Goal: Task Accomplishment & Management: Use online tool/utility

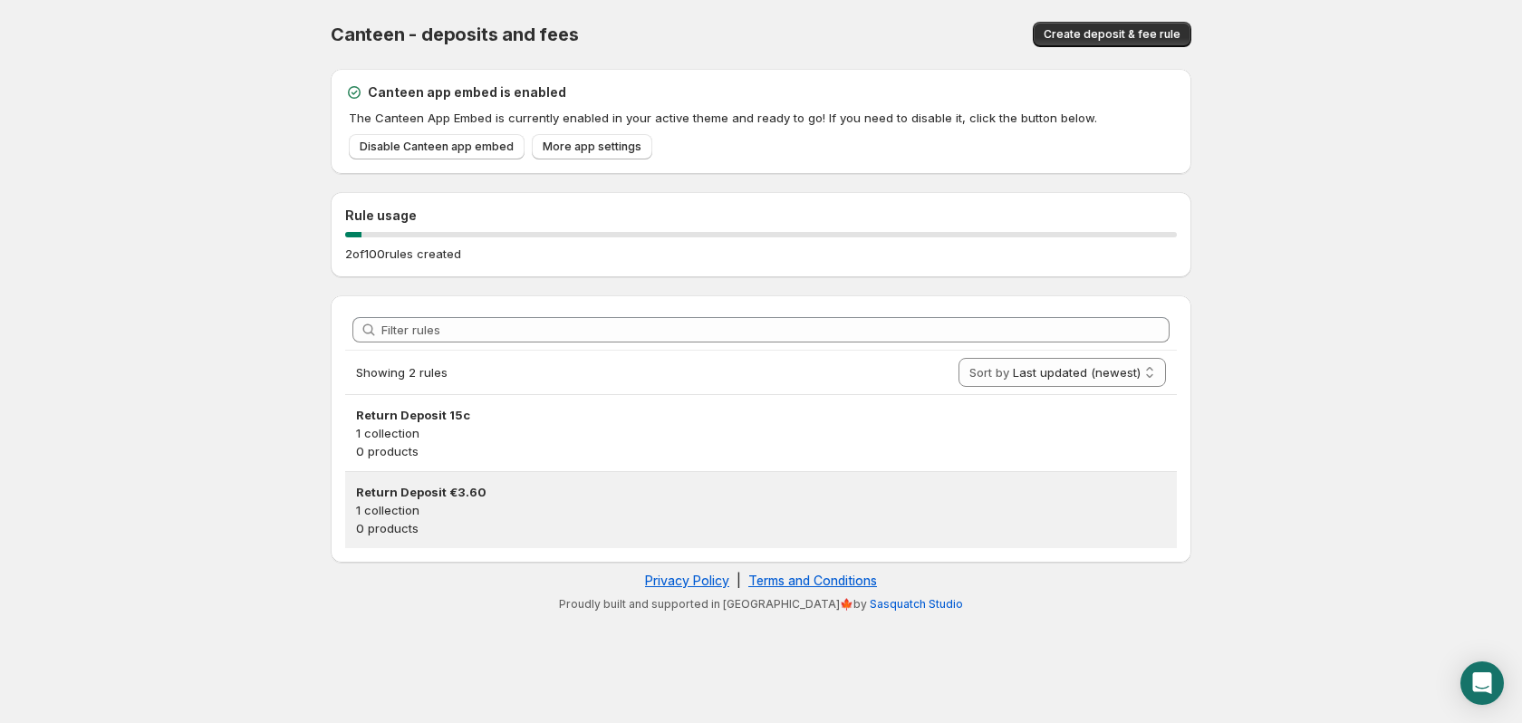
click at [437, 499] on h3 "Return Deposit €3.60" at bounding box center [761, 492] width 810 height 18
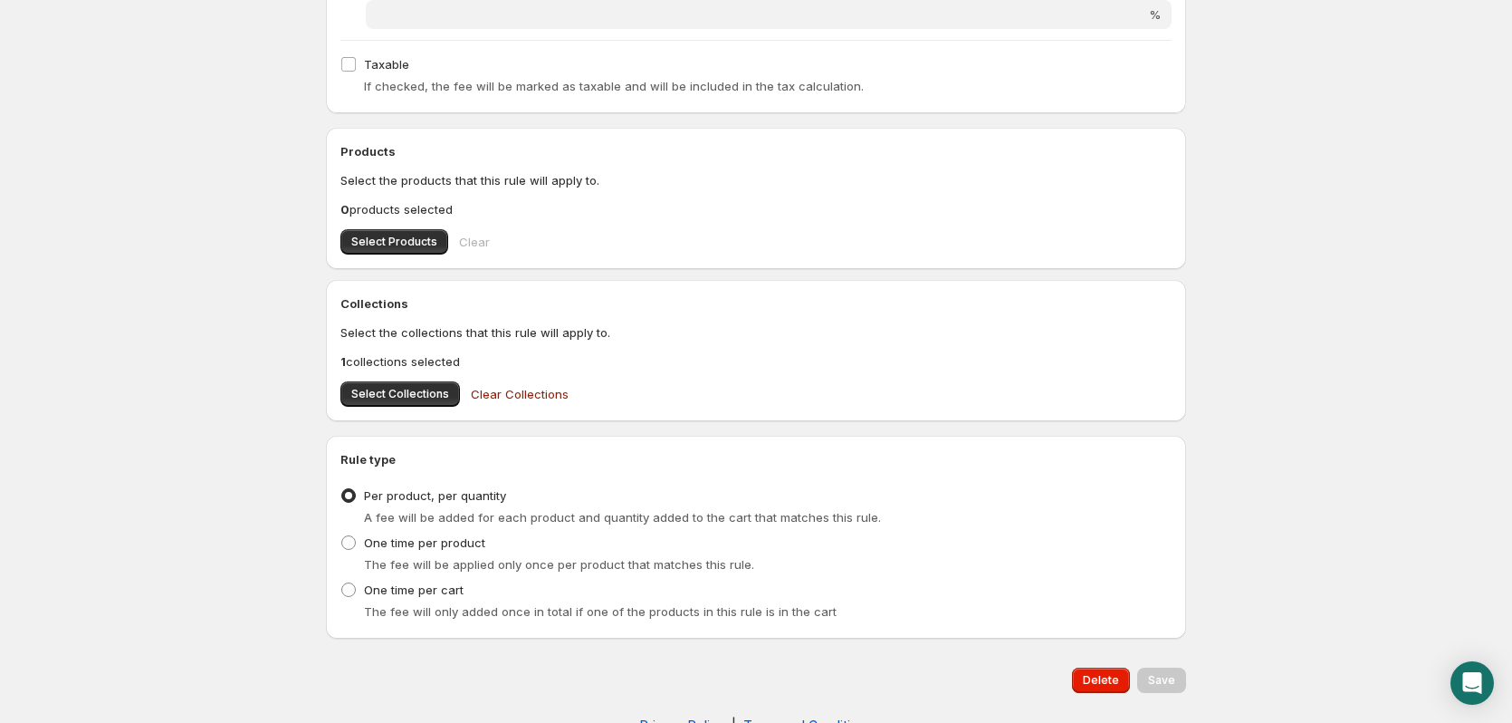
scroll to position [539, 0]
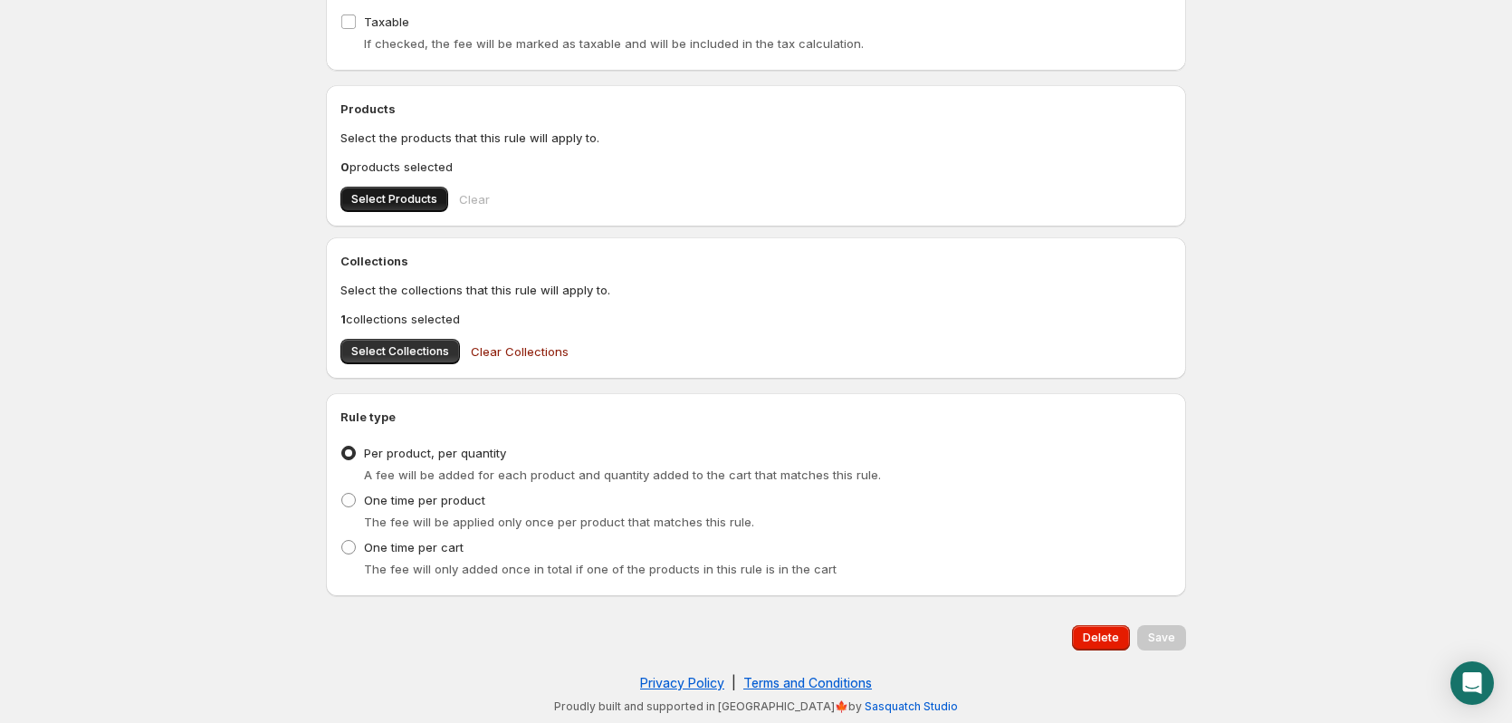
click at [383, 196] on span "Select Products" at bounding box center [394, 199] width 86 height 14
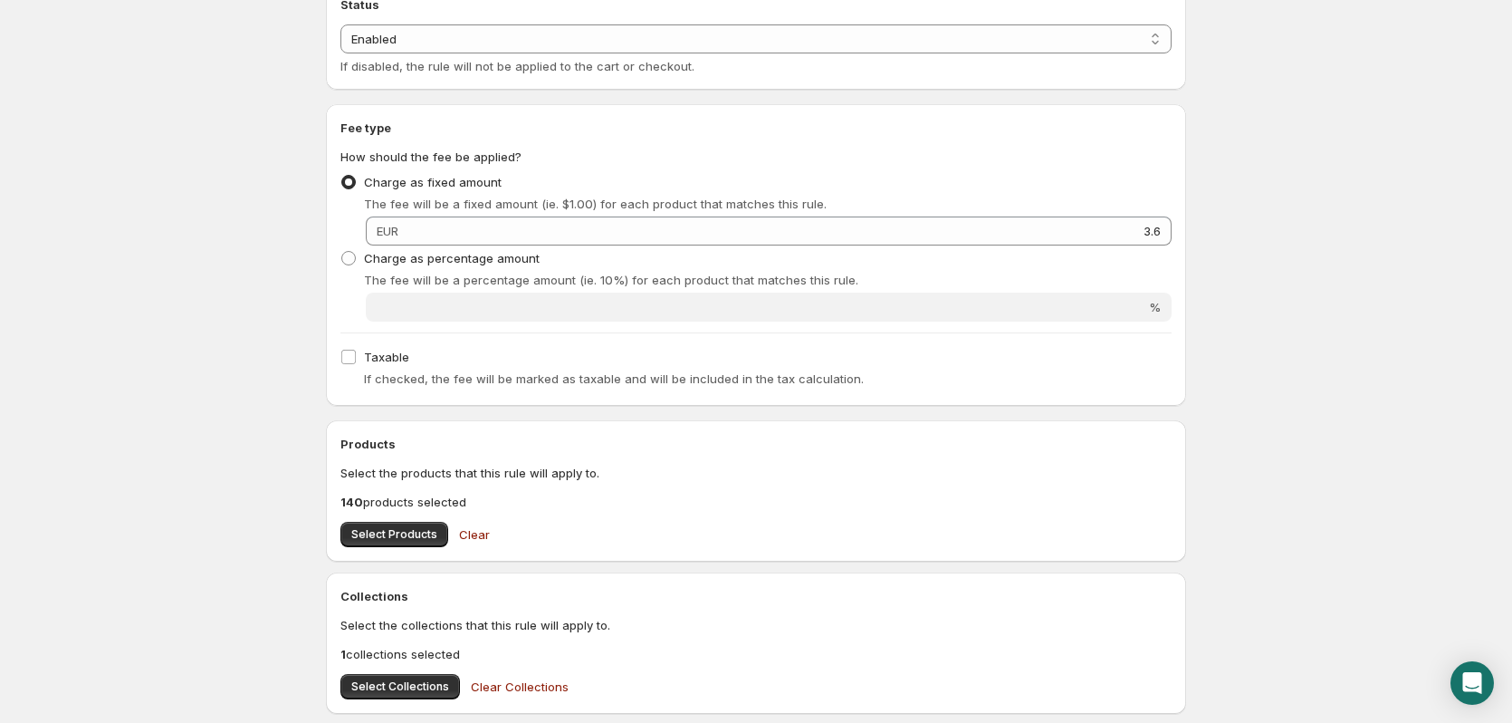
scroll to position [249, 0]
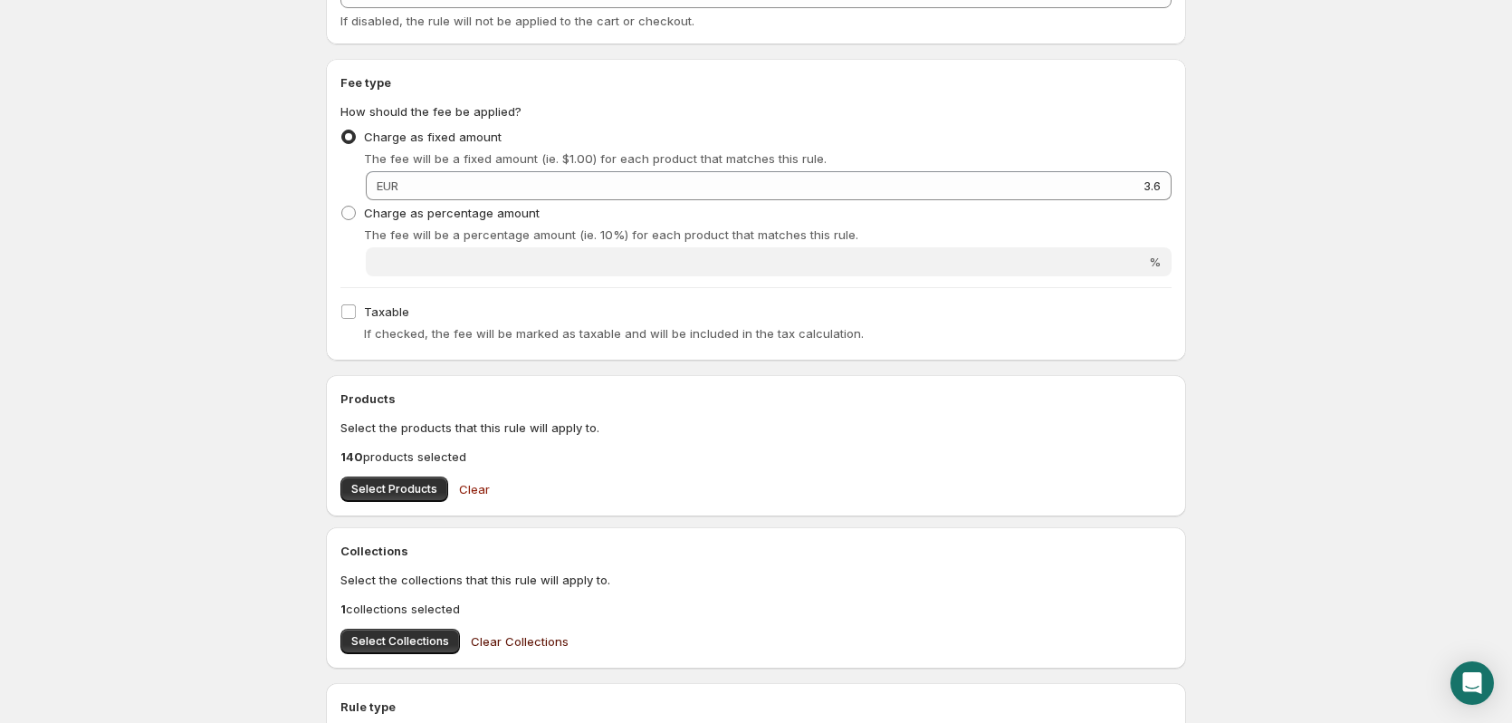
click at [503, 644] on span "Clear Collections" at bounding box center [520, 641] width 98 height 18
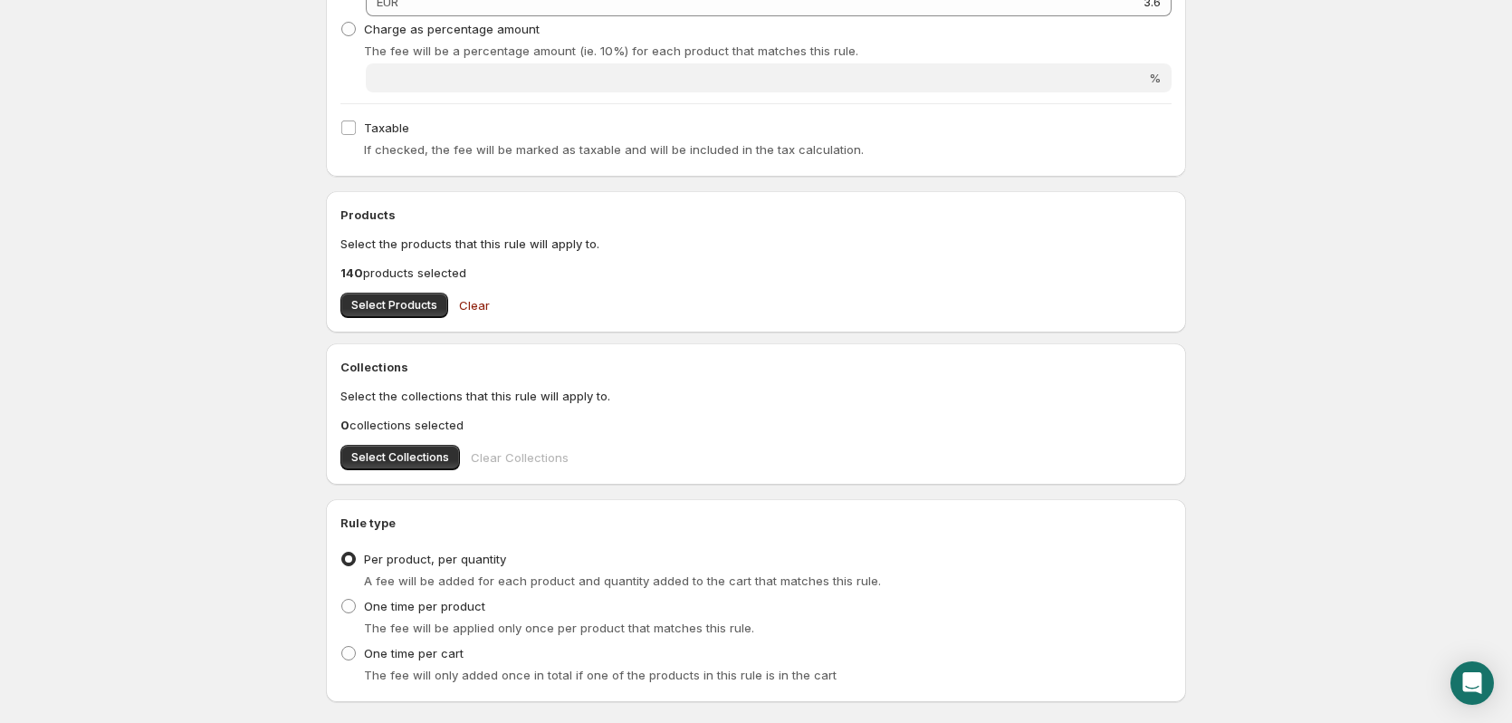
scroll to position [484, 0]
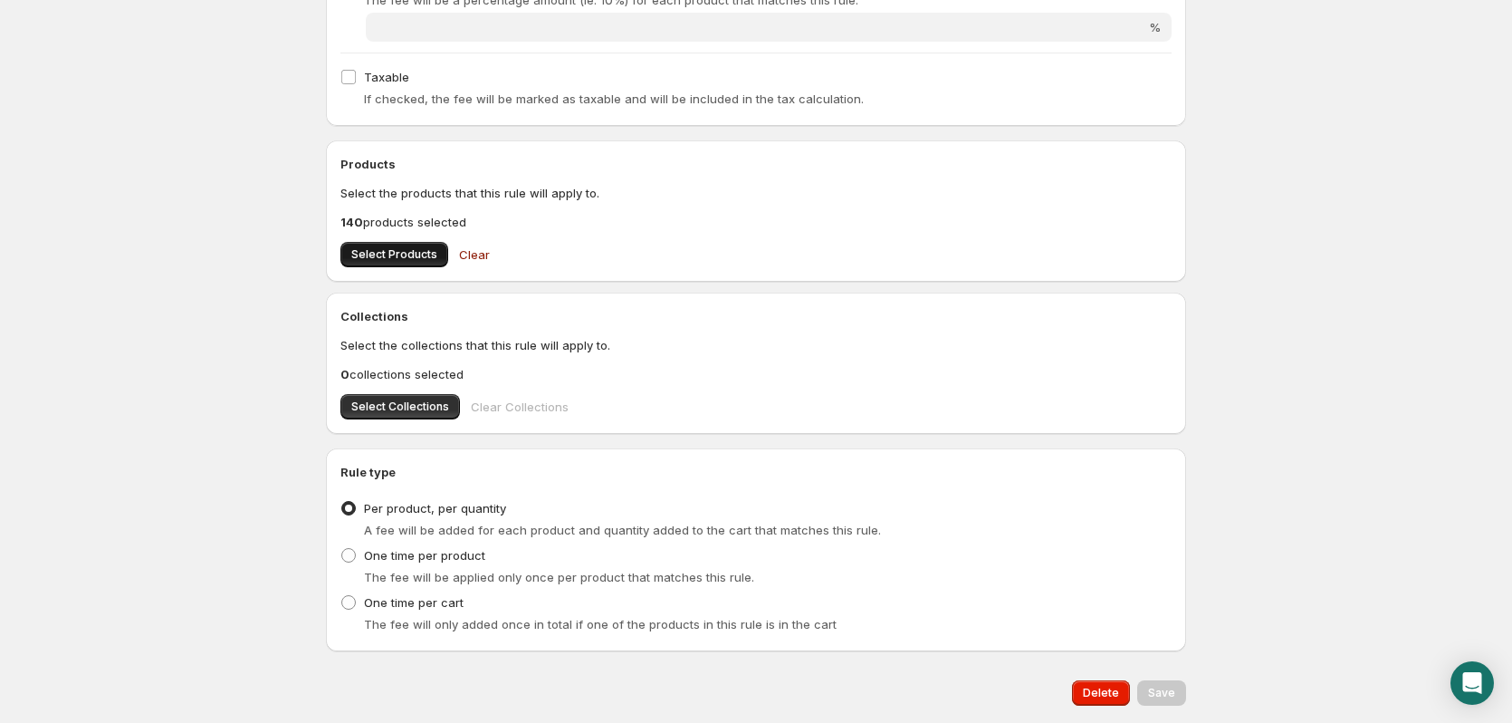
click at [375, 254] on span "Select Products" at bounding box center [394, 254] width 86 height 14
click at [1174, 695] on span "Save" at bounding box center [1161, 693] width 27 height 14
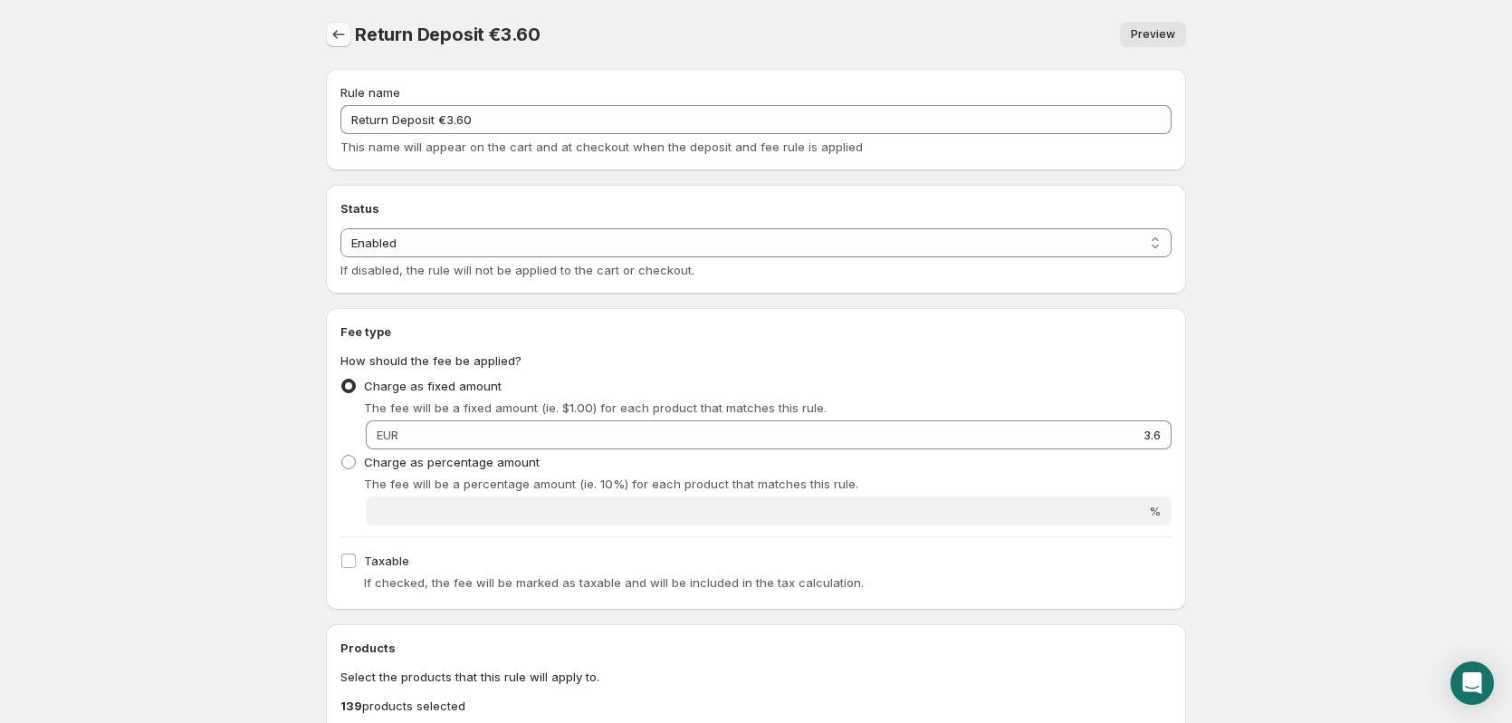
click at [339, 39] on icon "Settings" at bounding box center [339, 34] width 18 height 18
